Goal: Task Accomplishment & Management: Manage account settings

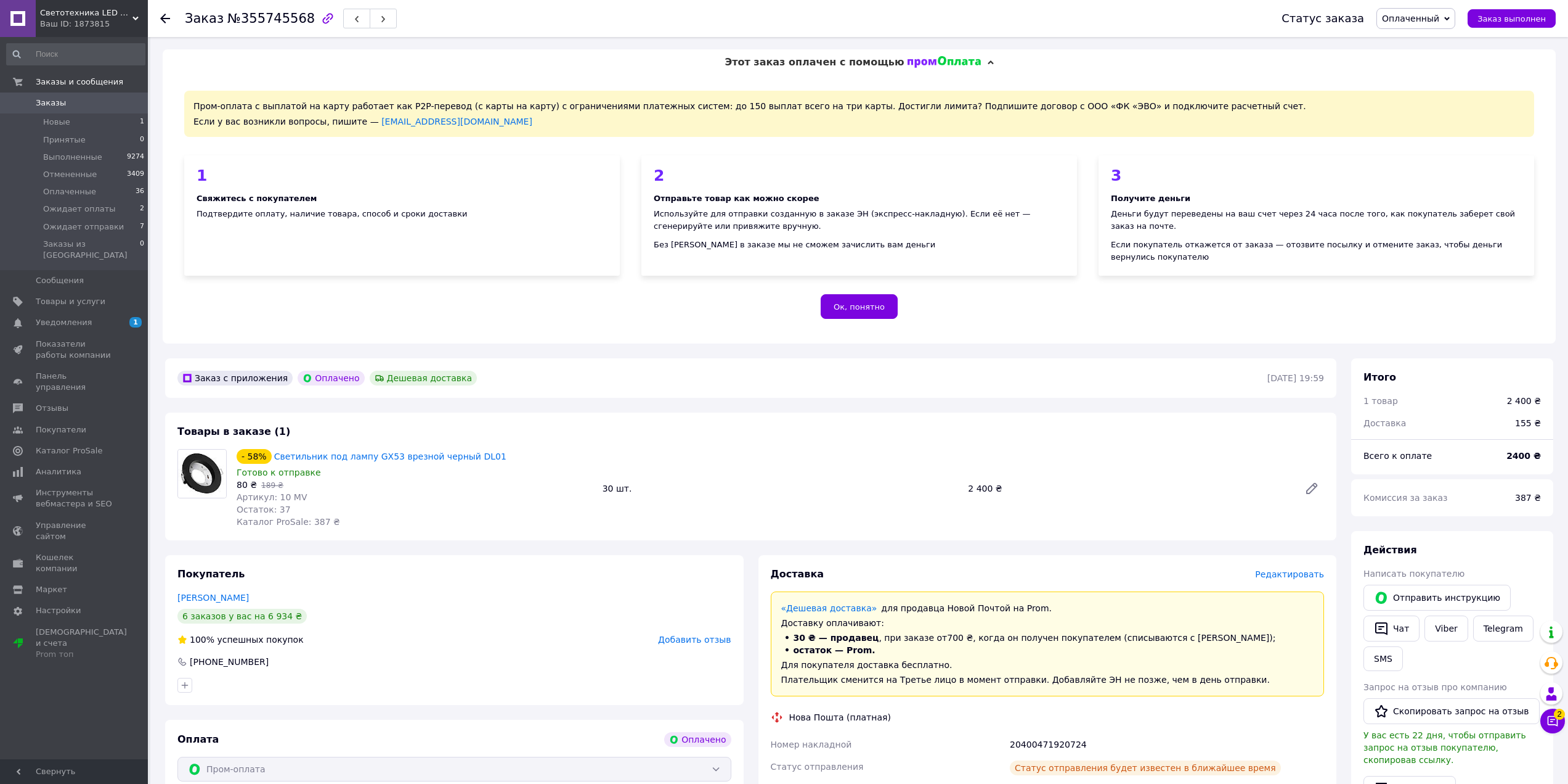
scroll to position [308, 0]
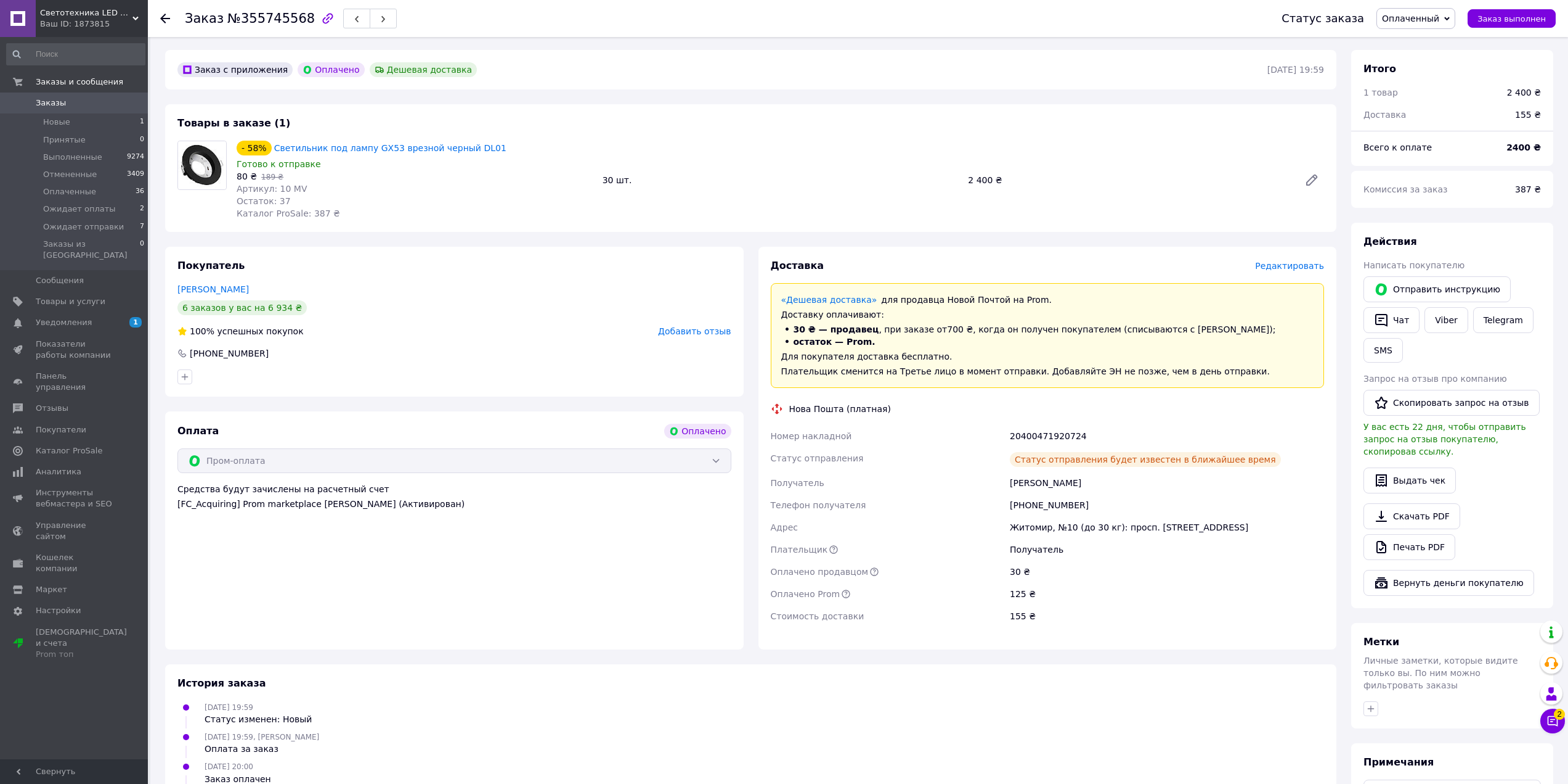
click at [93, 296] on span "Товары и услуги" at bounding box center [70, 302] width 69 height 11
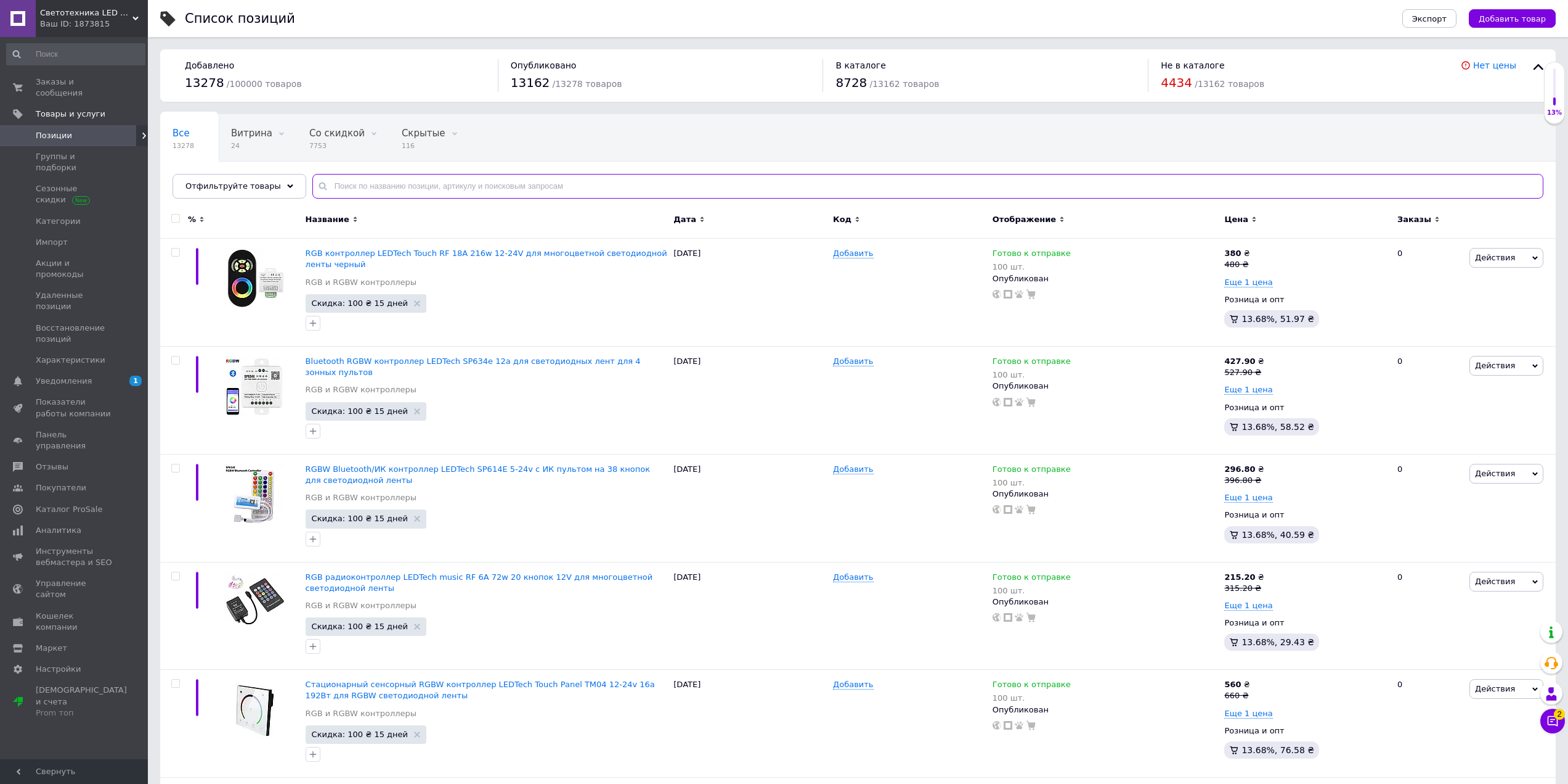
drag, startPoint x: 370, startPoint y: 197, endPoint x: 384, endPoint y: 189, distance: 16.1
paste input "AL6197"
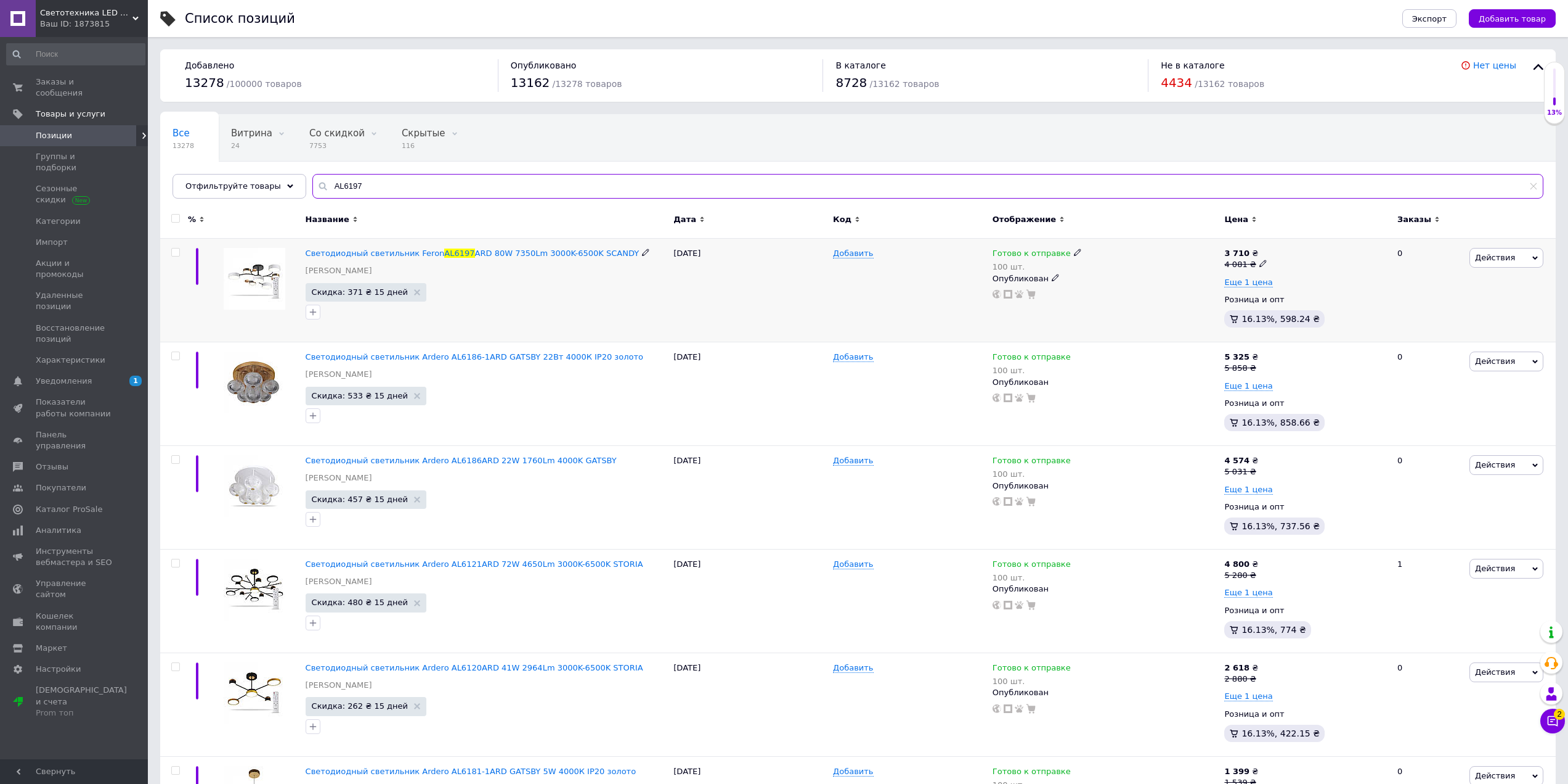
type input "AL6197"
click at [1074, 248] on span at bounding box center [1078, 252] width 8 height 9
click at [1116, 289] on li "Нет в наличии" at bounding box center [1141, 287] width 117 height 17
drag, startPoint x: 1116, startPoint y: 289, endPoint x: 1074, endPoint y: 289, distance: 42.0
click at [1074, 289] on div "Готово к отправке 100 шт. Наличие Нет в наличии В наличии Под заказ Готово к от…" at bounding box center [1105, 273] width 226 height 51
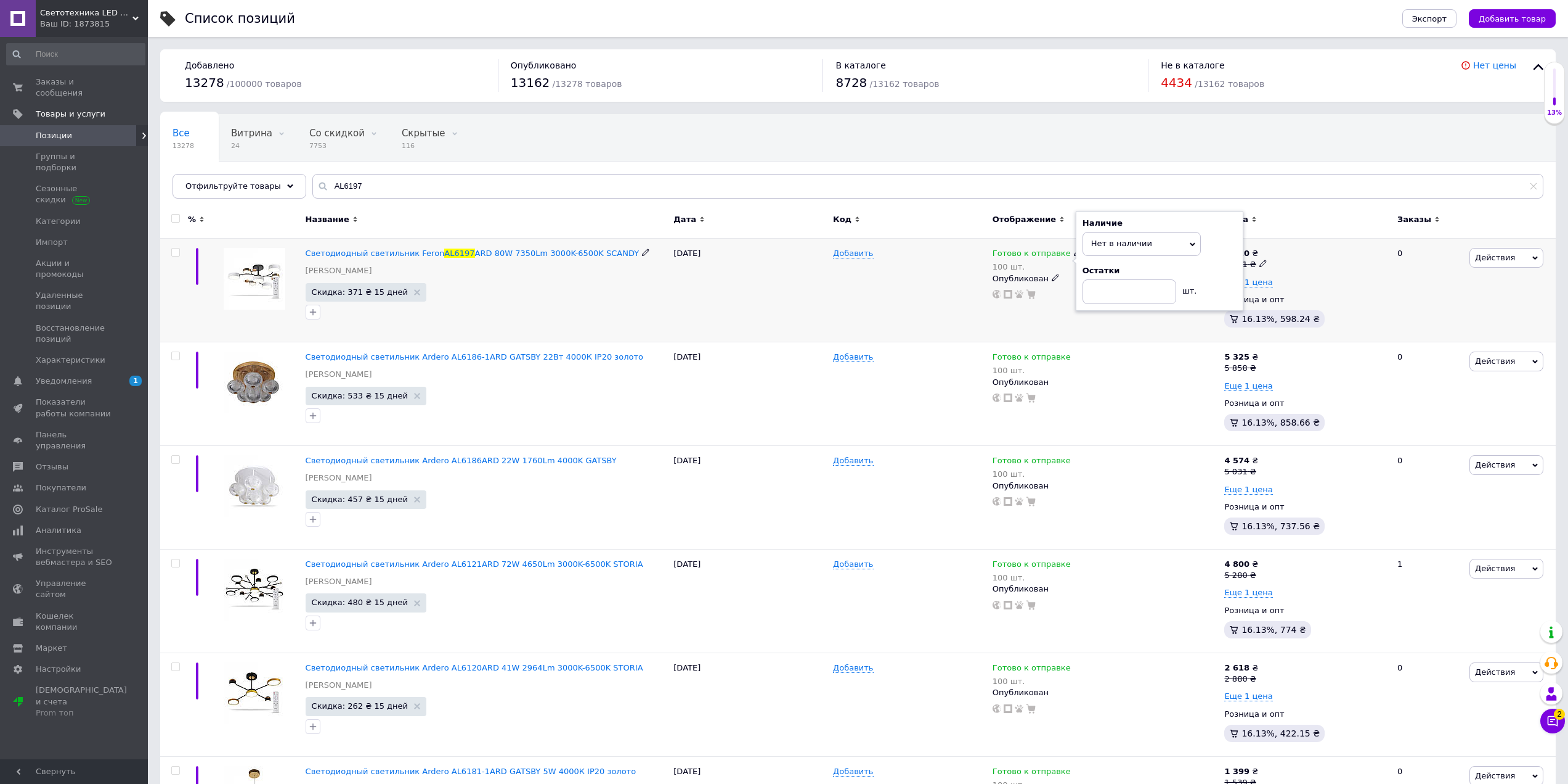
click at [768, 321] on div "20.07.2025" at bounding box center [750, 289] width 159 height 103
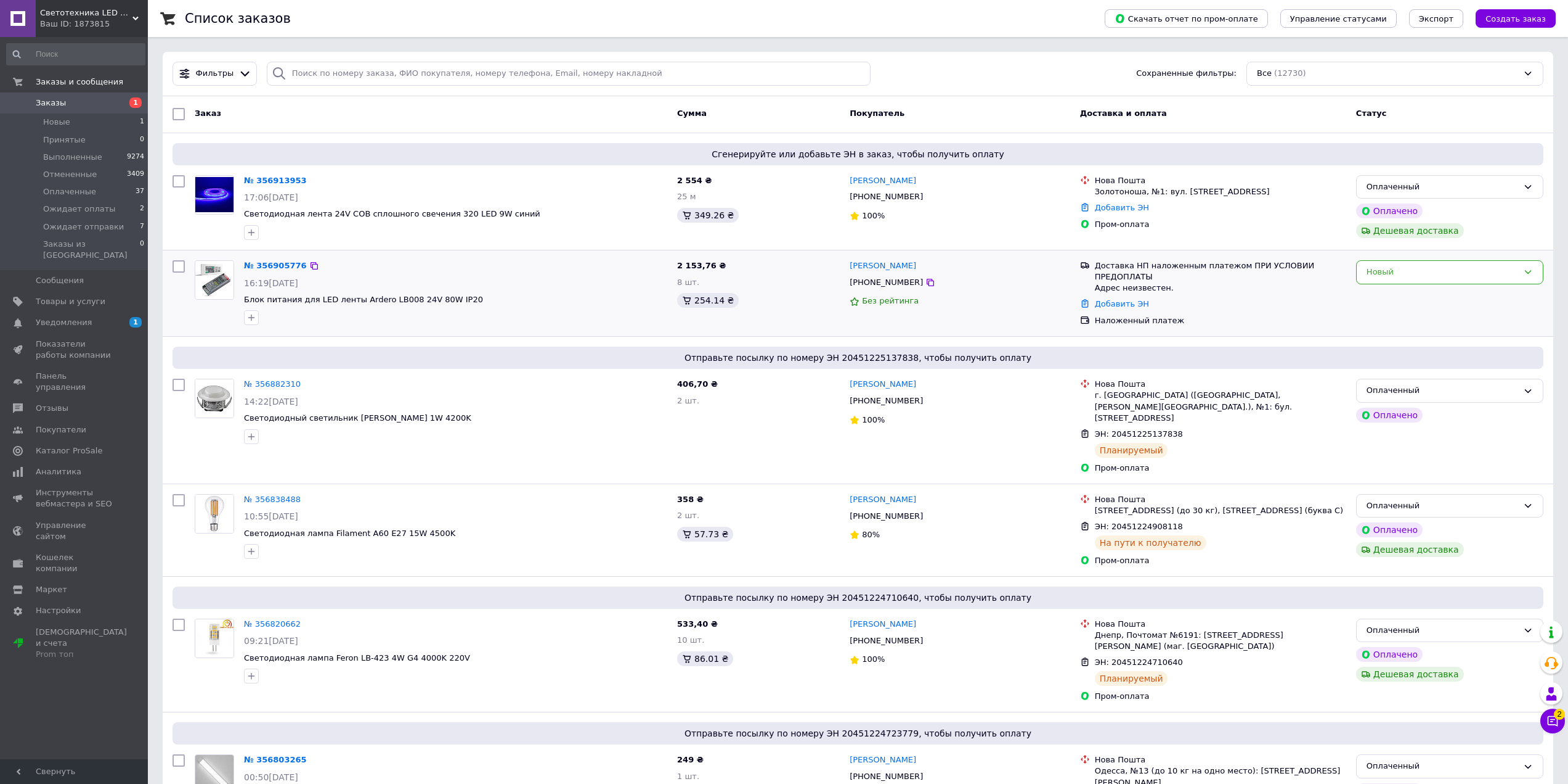
click at [985, 252] on div "№ 356905776 16:19[DATE] Блок питания для LED ленты Ardero LB008 24V 80W IP20 2 …" at bounding box center [858, 293] width 1391 height 85
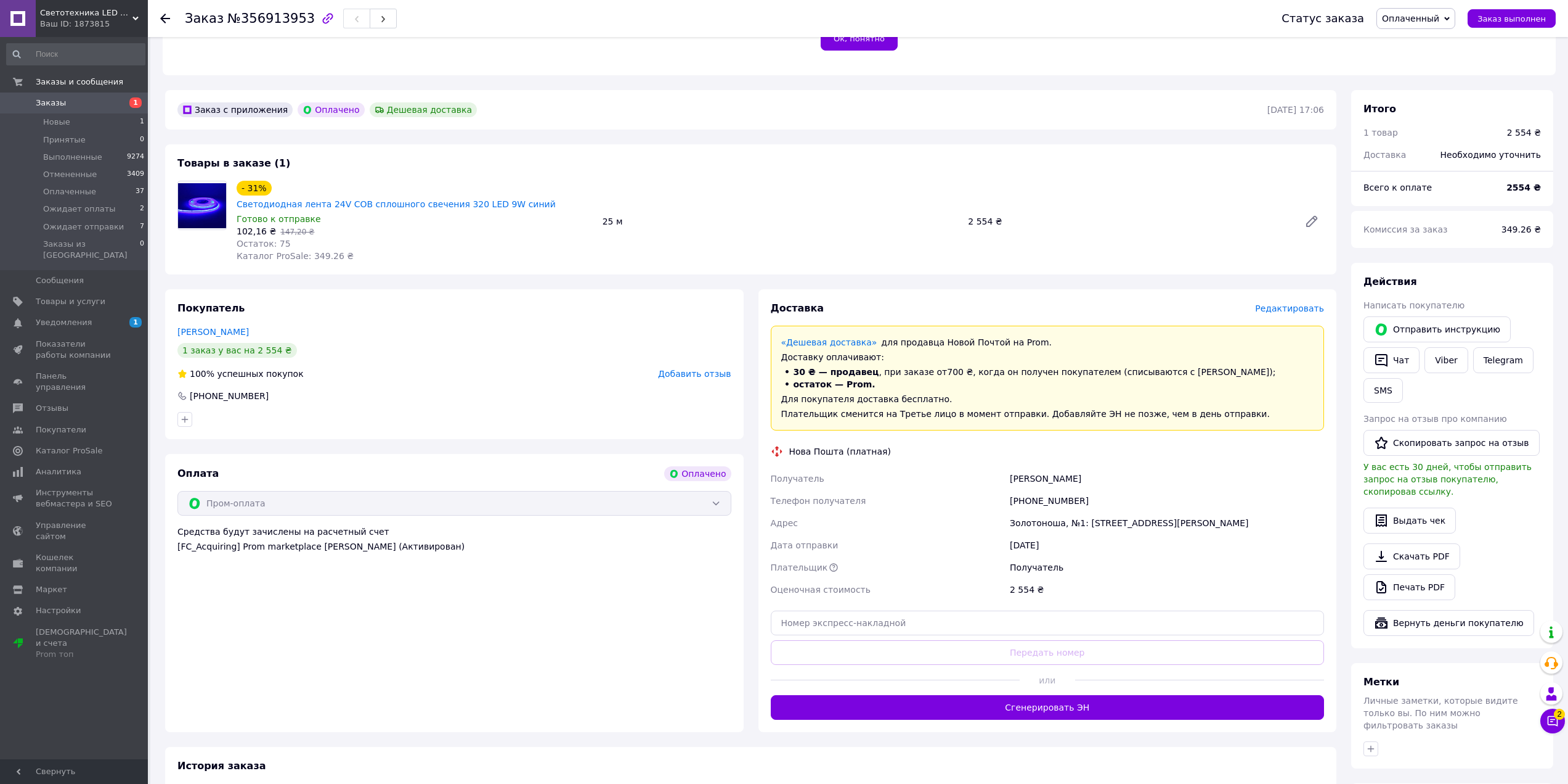
scroll to position [247, 0]
